Goal: Information Seeking & Learning: Learn about a topic

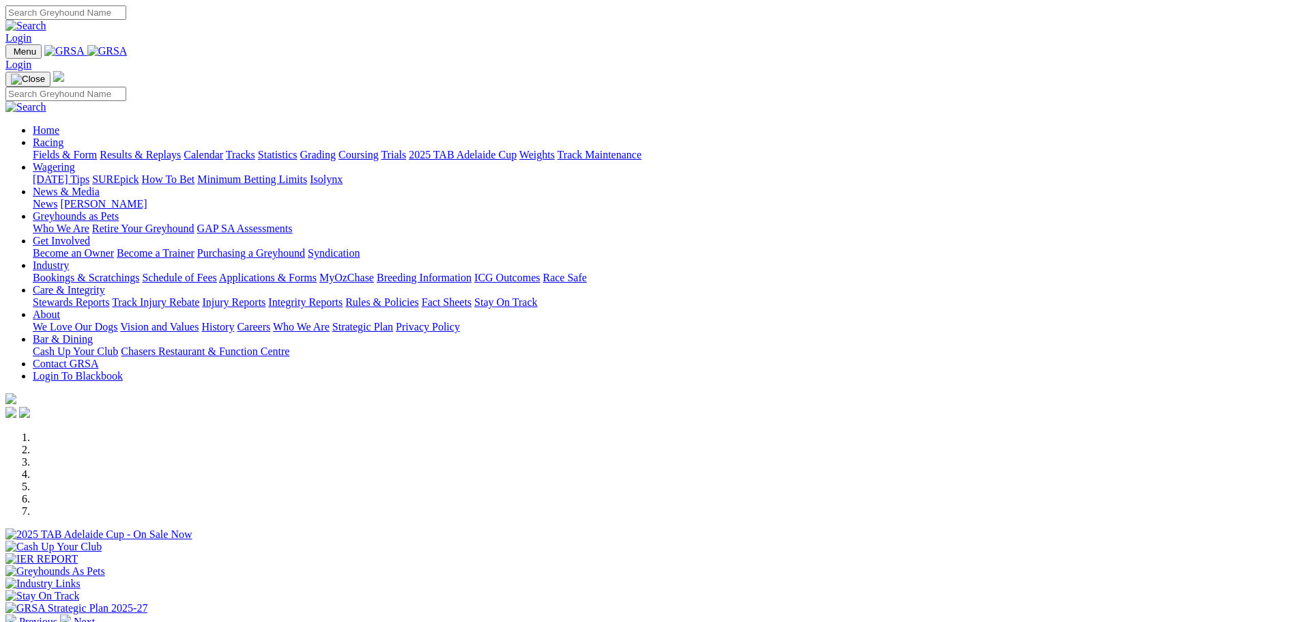
scroll to position [341, 0]
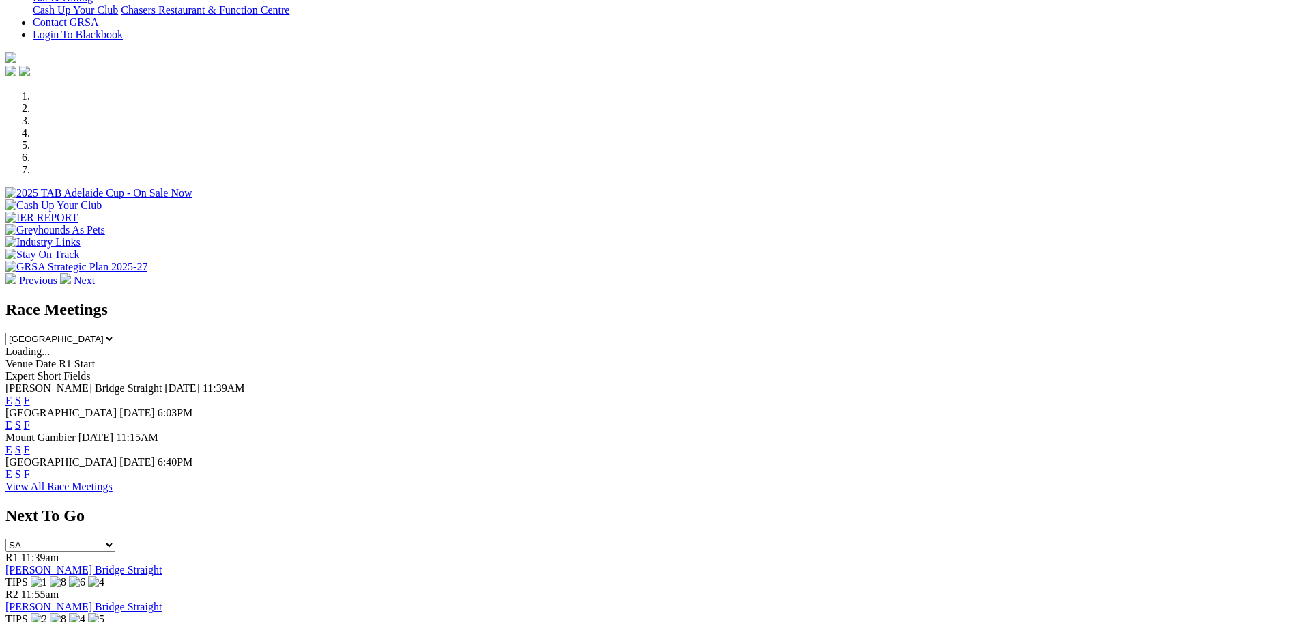
click at [30, 468] on link "F" at bounding box center [27, 474] width 6 height 12
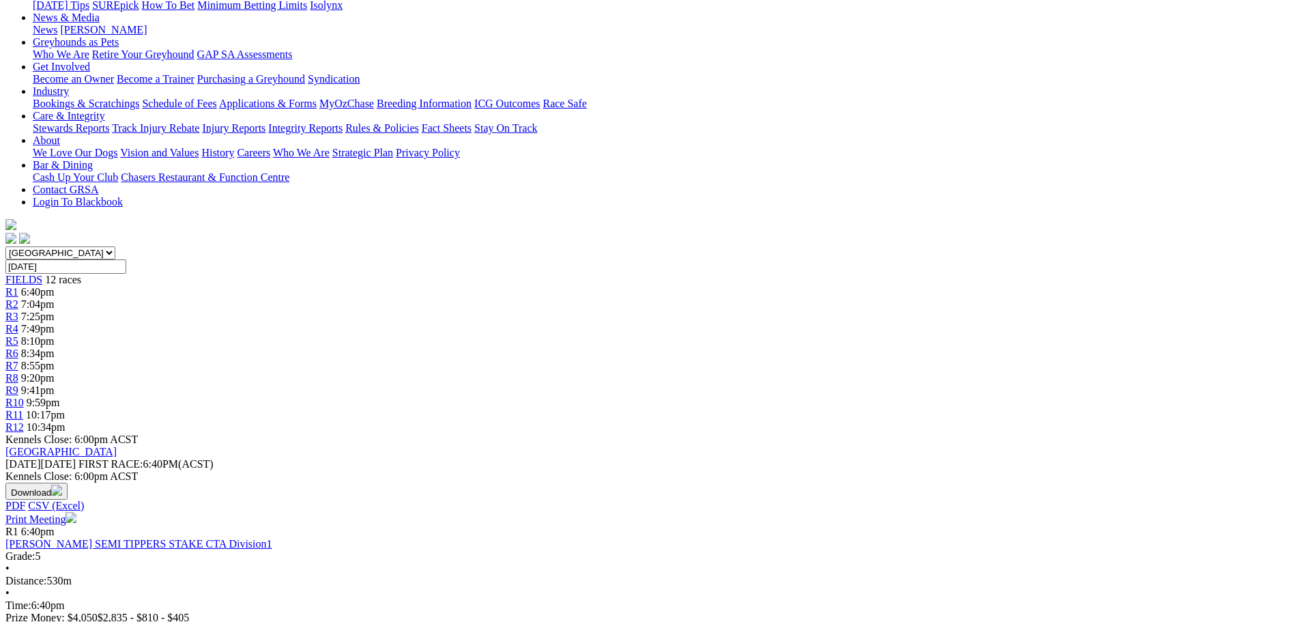
scroll to position [205, 0]
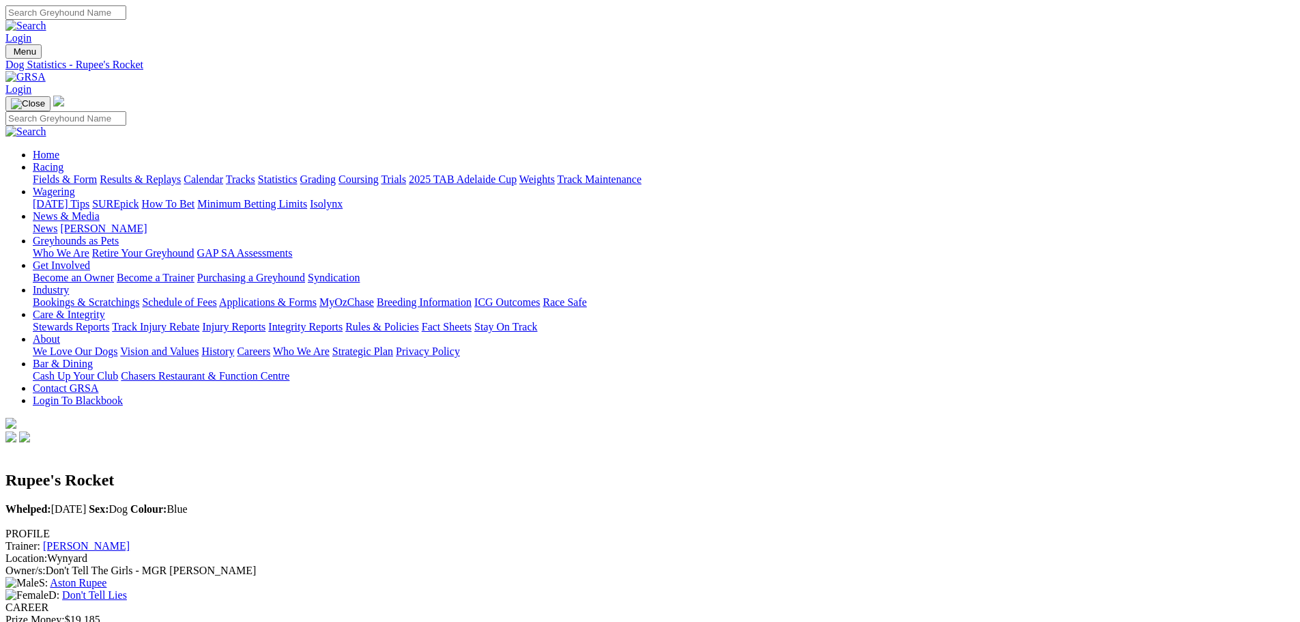
click at [127, 589] on link "Don't Tell Lies" at bounding box center [94, 595] width 65 height 12
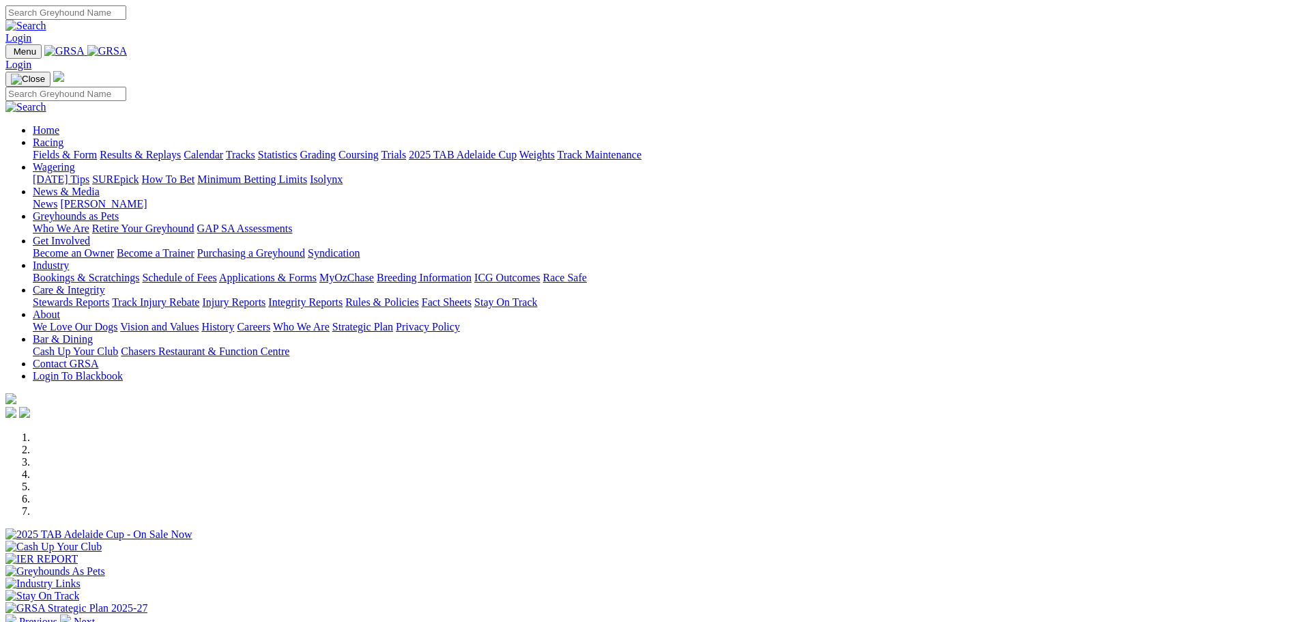
scroll to position [341, 0]
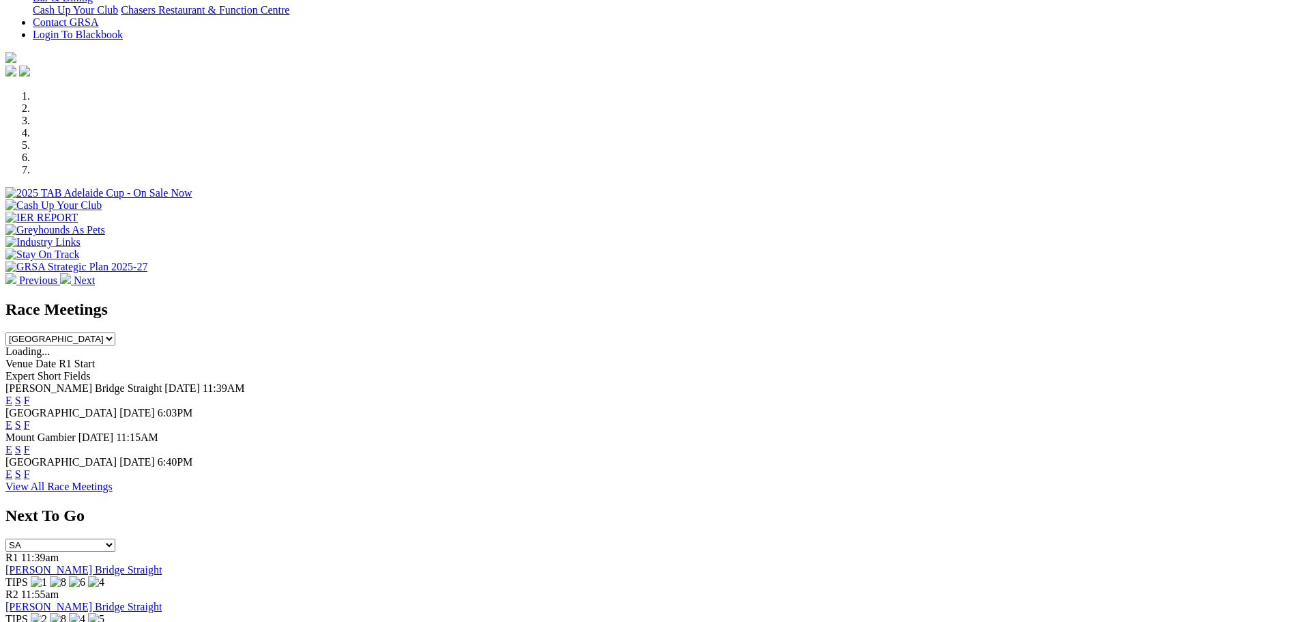
click at [30, 468] on link "F" at bounding box center [27, 474] width 6 height 12
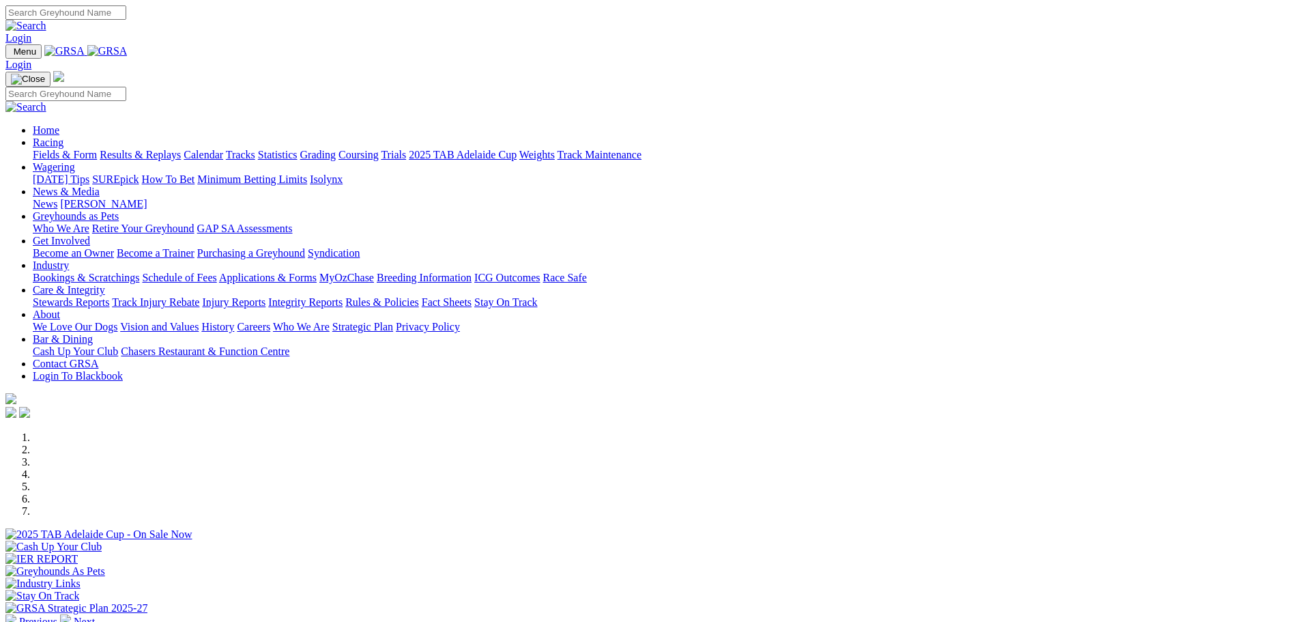
scroll to position [341, 0]
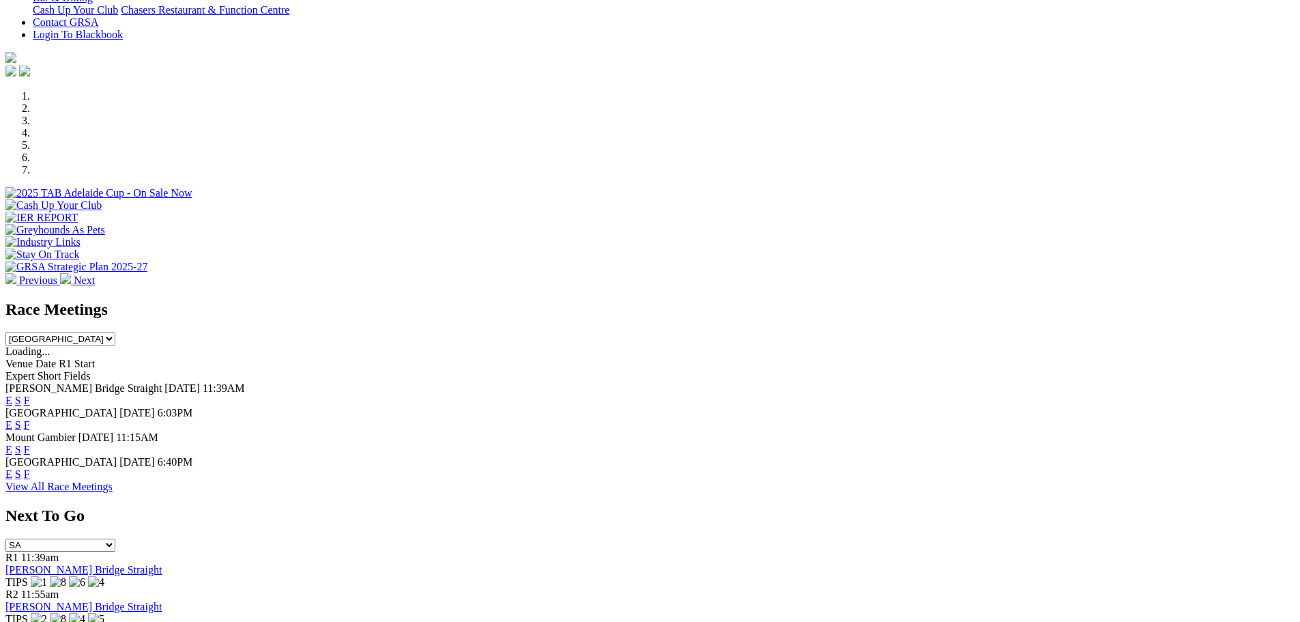
click at [30, 419] on link "F" at bounding box center [27, 425] width 6 height 12
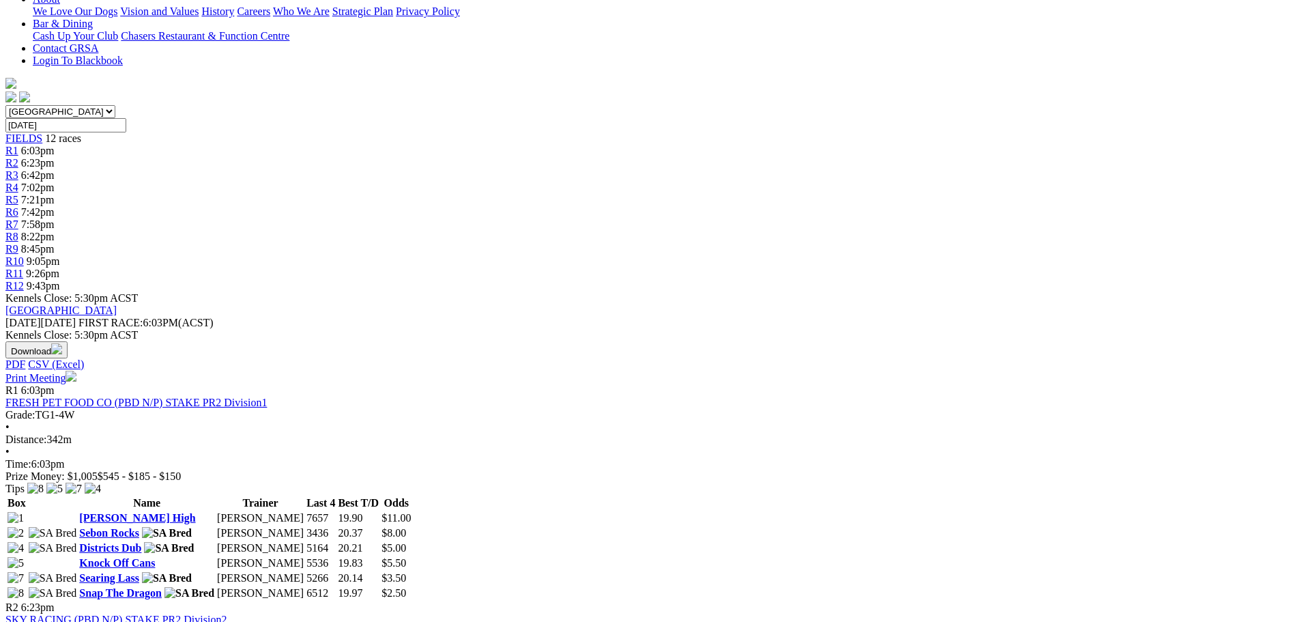
scroll to position [137, 0]
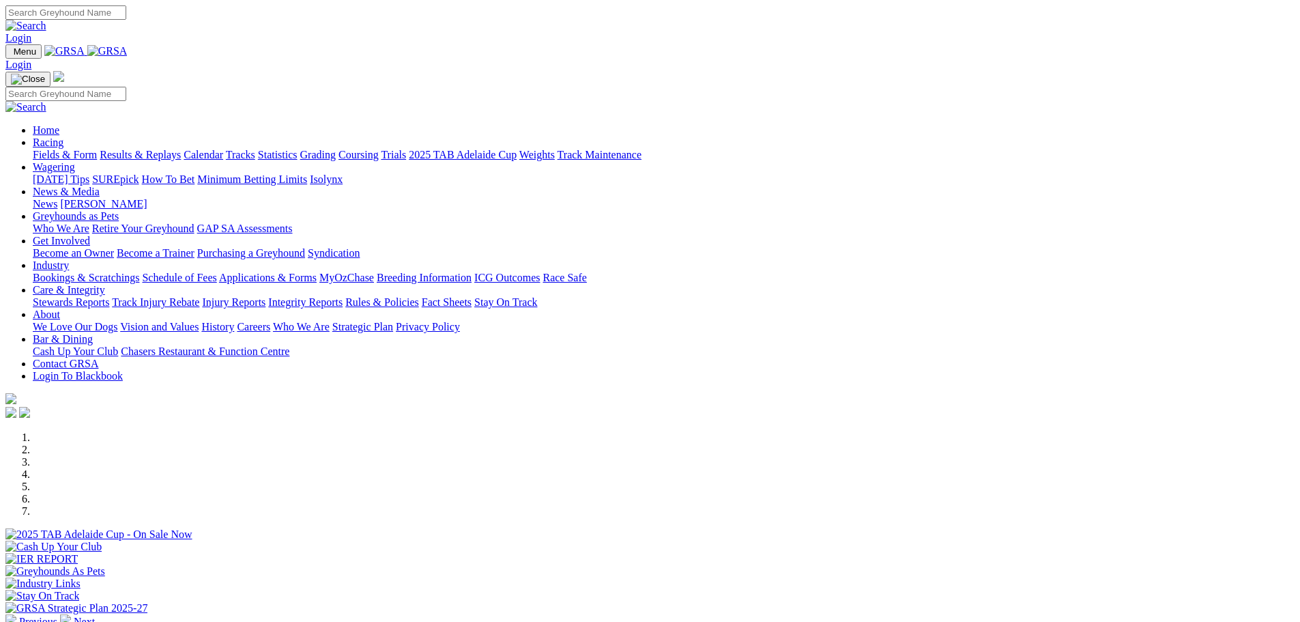
scroll to position [273, 0]
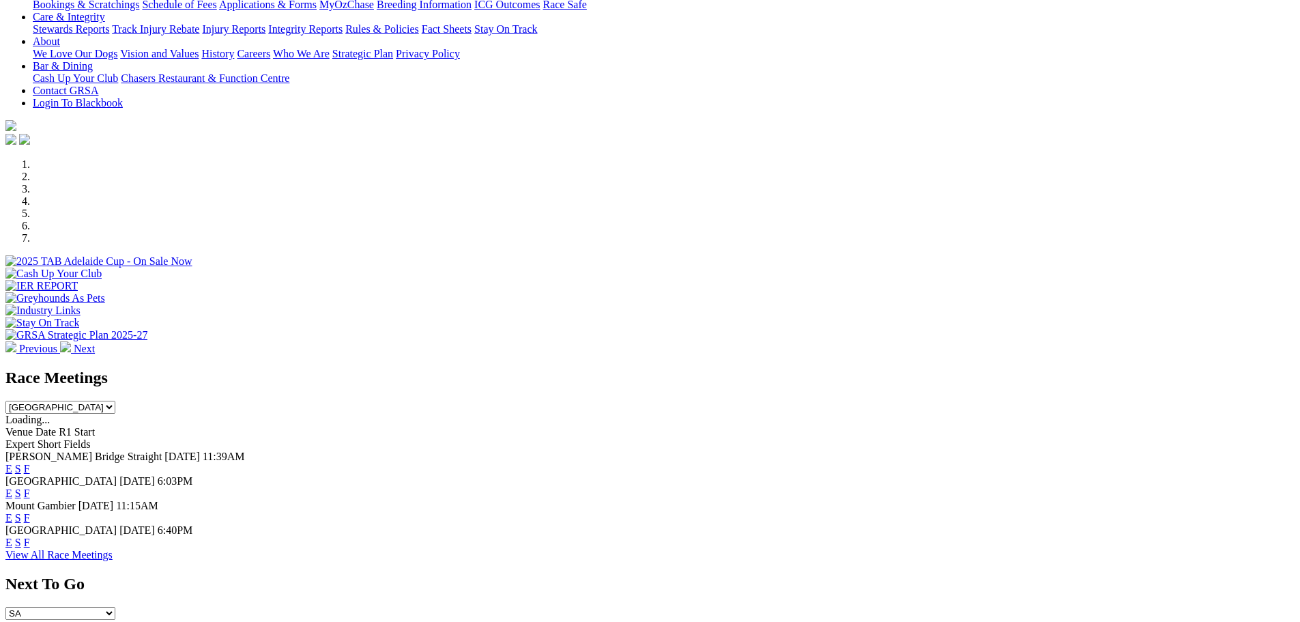
click at [30, 463] on link "F" at bounding box center [27, 469] width 6 height 12
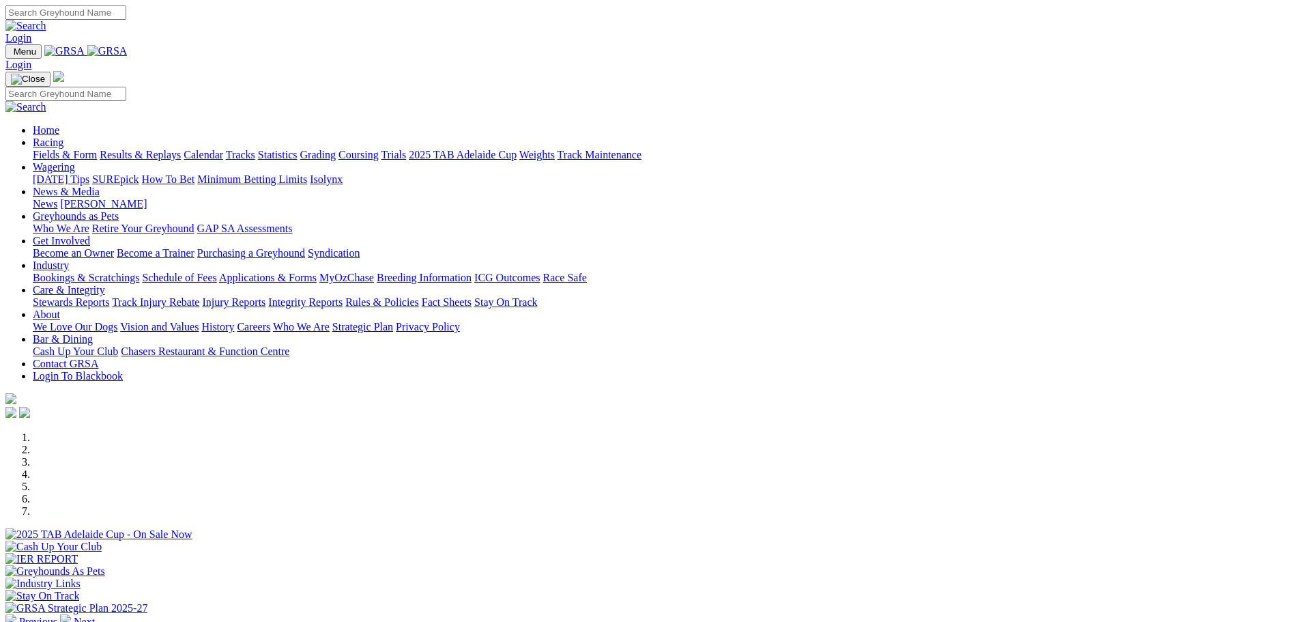
scroll to position [273, 0]
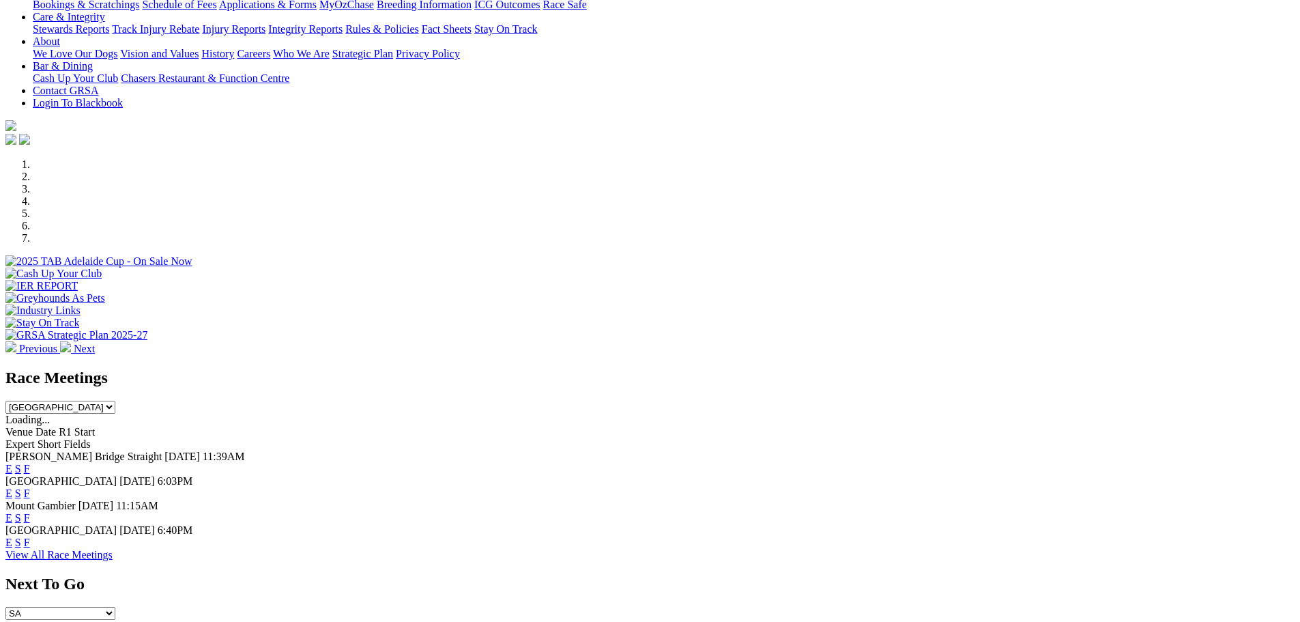
click at [30, 487] on link "F" at bounding box center [27, 493] width 6 height 12
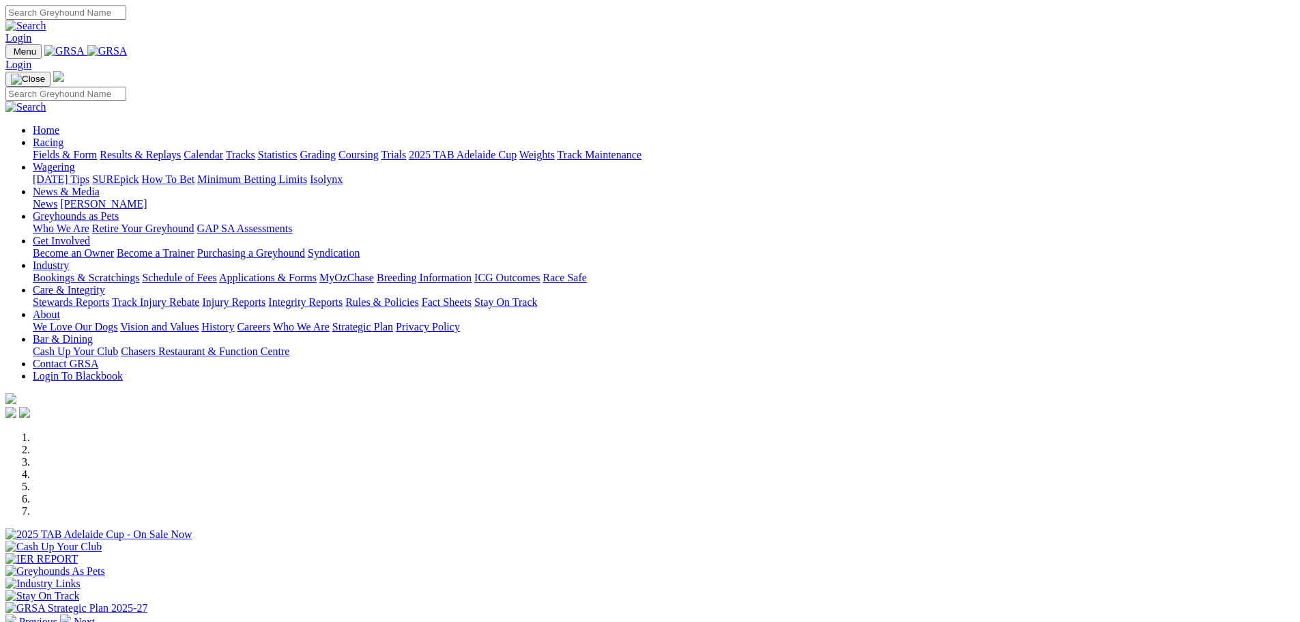
scroll to position [273, 0]
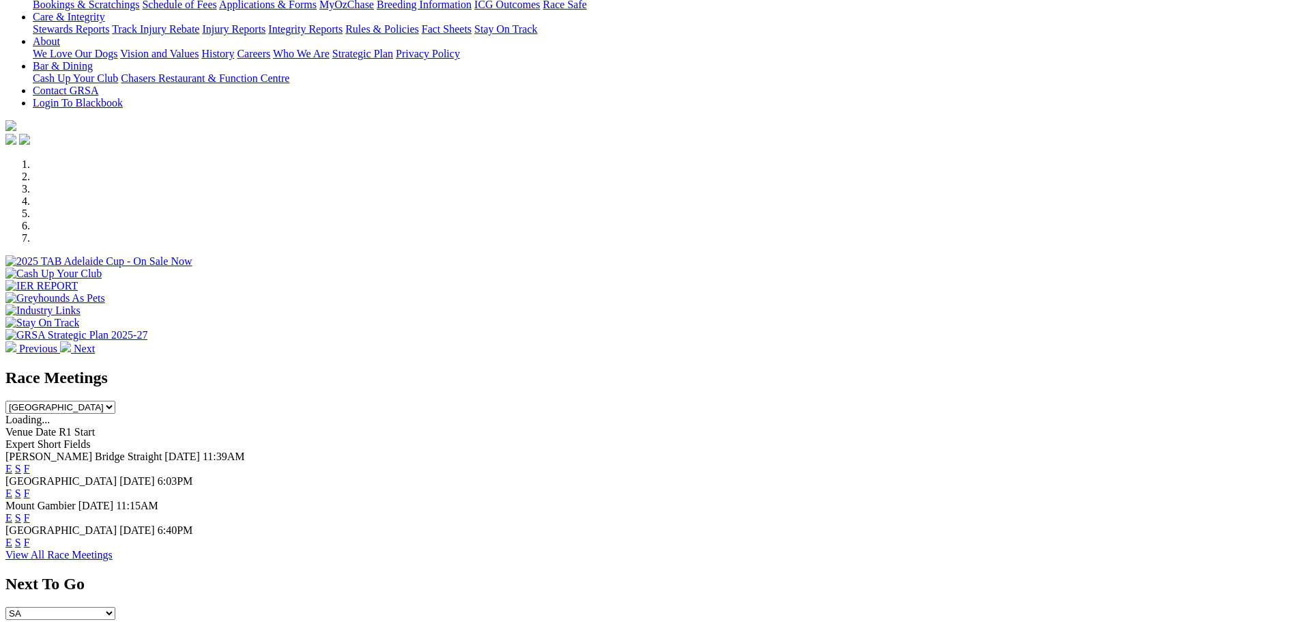
click at [30, 463] on link "F" at bounding box center [27, 469] width 6 height 12
